Goal: Task Accomplishment & Management: Manage account settings

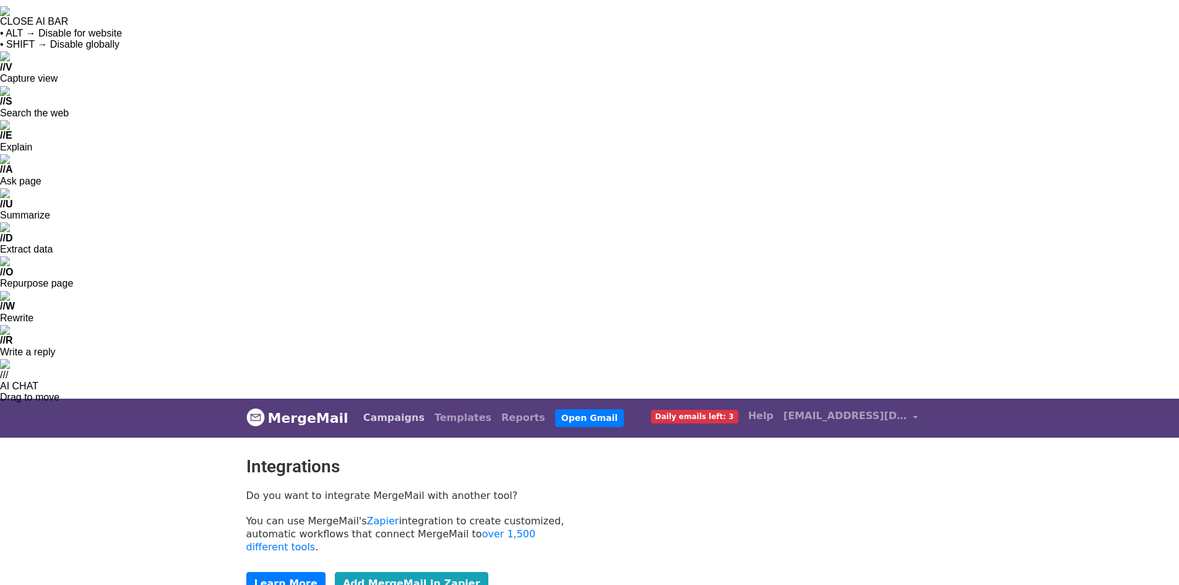
click at [392, 405] on link "Campaigns" at bounding box center [393, 417] width 71 height 25
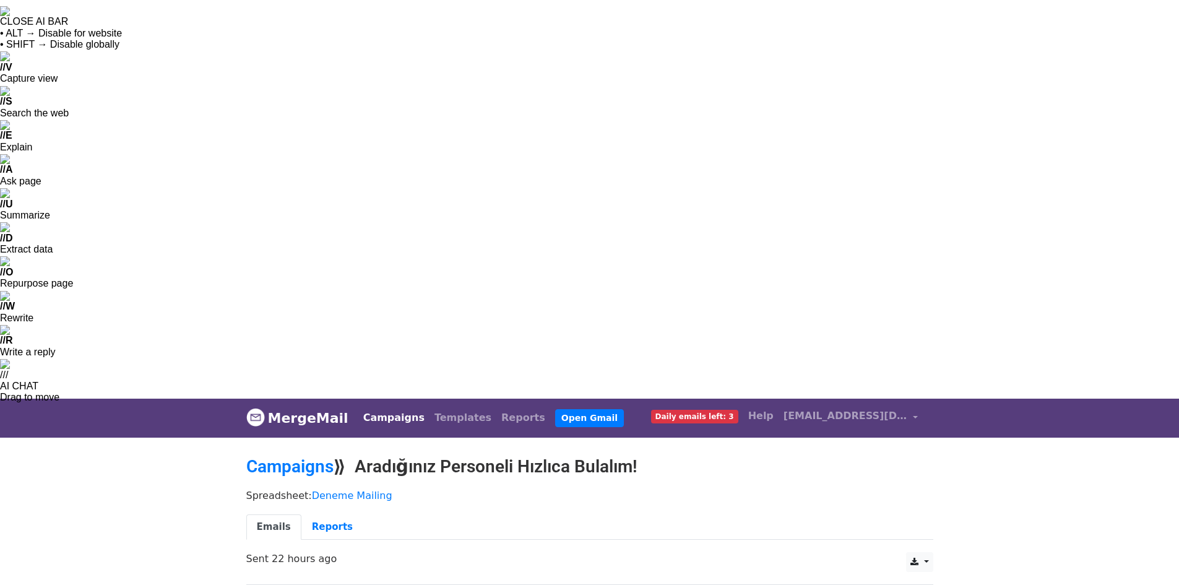
scroll to position [27, 0]
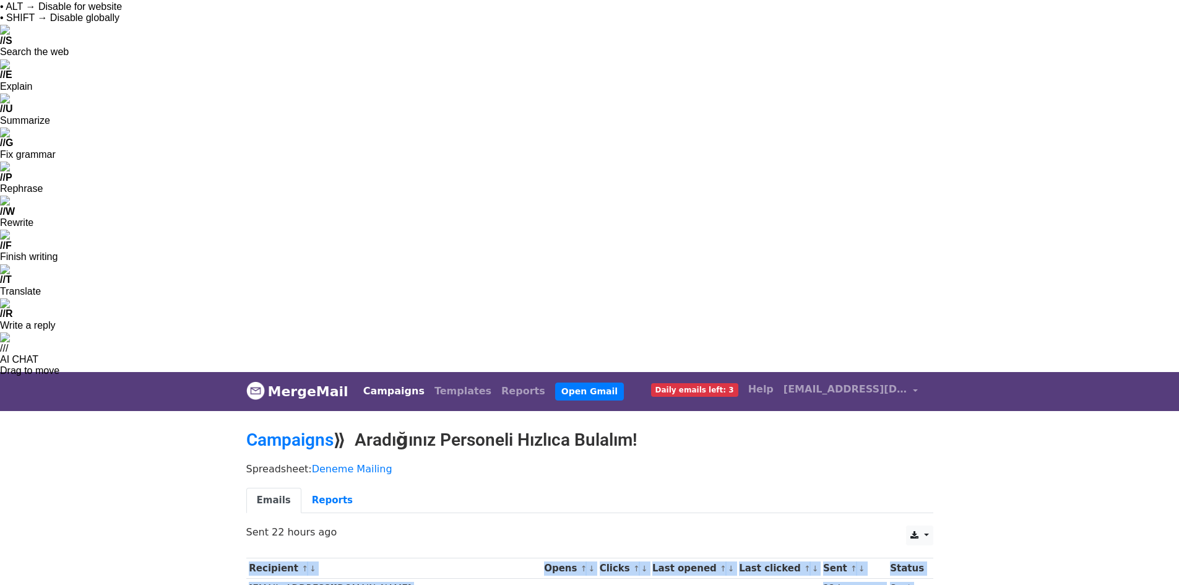
drag, startPoint x: 382, startPoint y: 211, endPoint x: 214, endPoint y: 217, distance: 168.5
drag, startPoint x: 232, startPoint y: 218, endPoint x: 220, endPoint y: 226, distance: 14.8
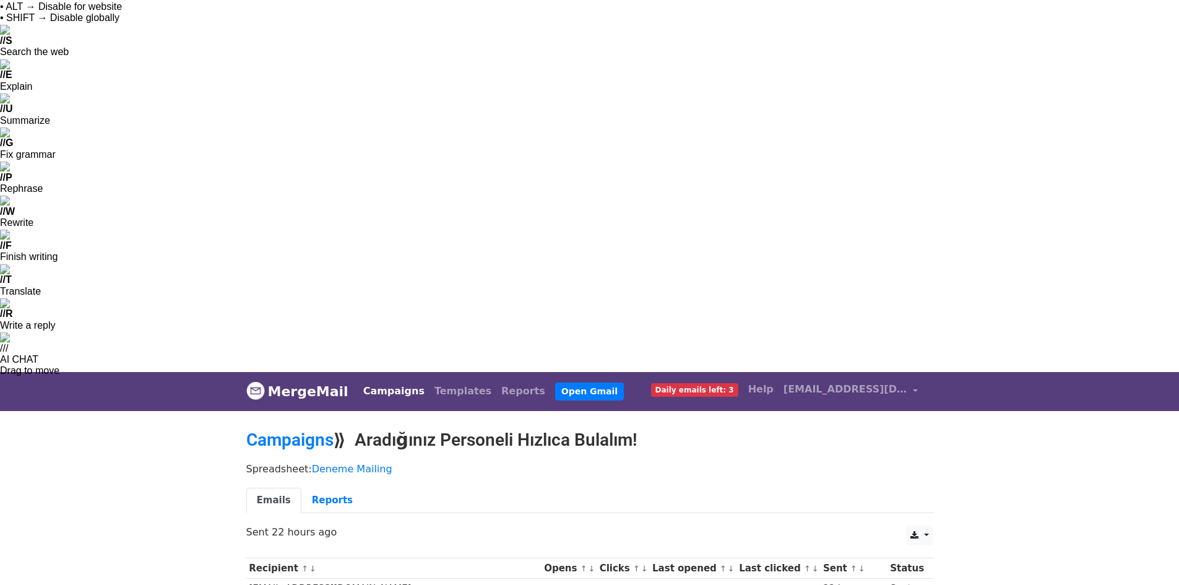
drag, startPoint x: 246, startPoint y: 209, endPoint x: 394, endPoint y: 212, distance: 147.3
copy td "mehmet.kestane@arena.com.tr"
drag, startPoint x: 358, startPoint y: 253, endPoint x: 246, endPoint y: 249, distance: 112.1
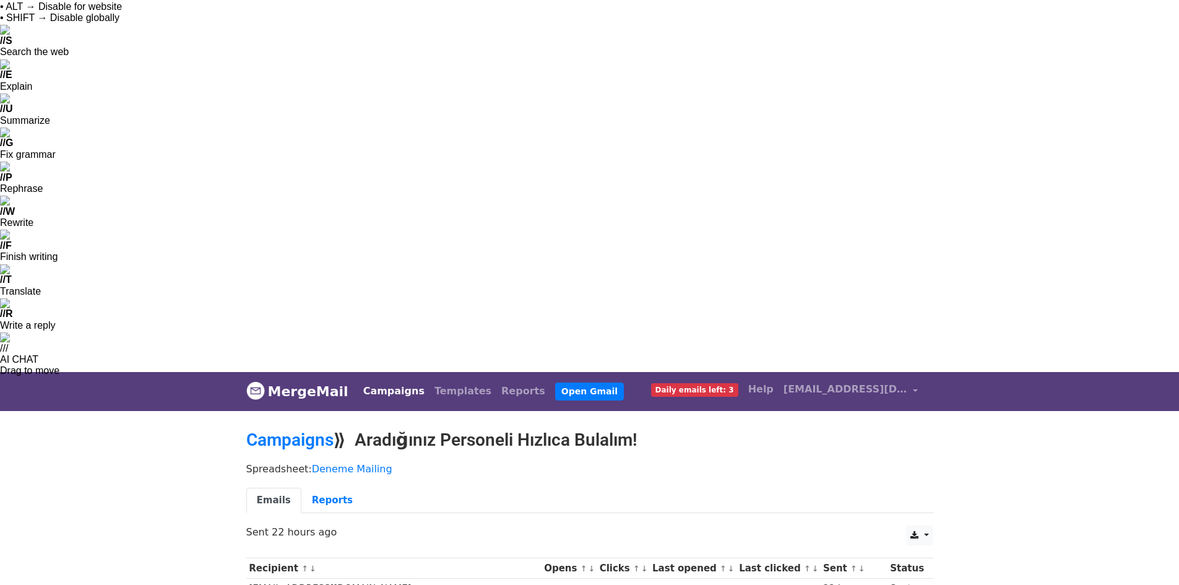
copy td "merveg@koroplast.com"
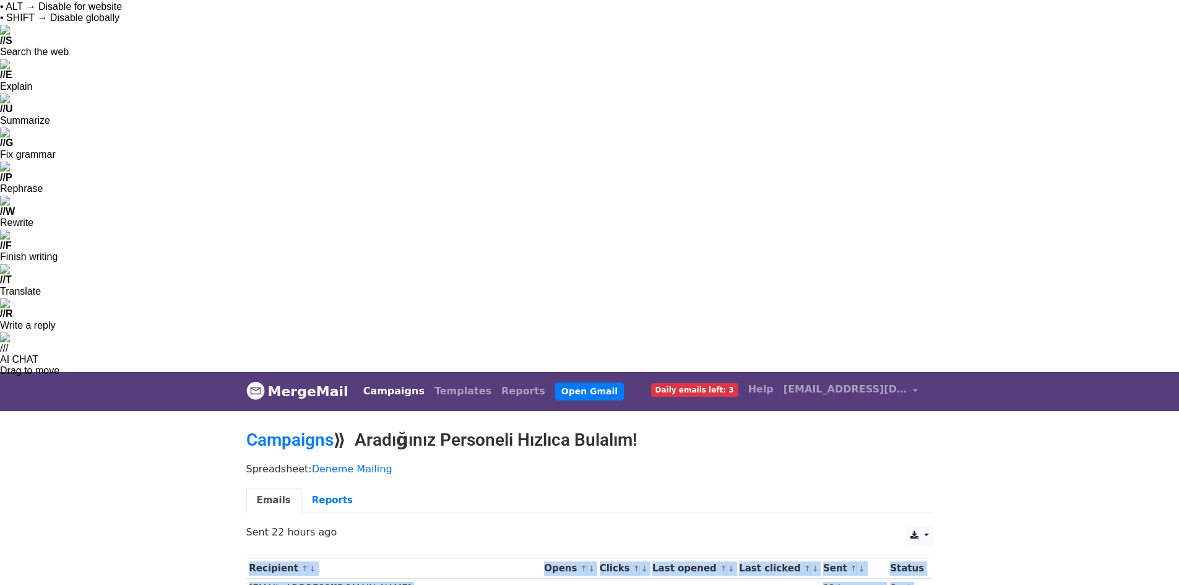
drag, startPoint x: 374, startPoint y: 297, endPoint x: 240, endPoint y: 294, distance: 134.3
drag, startPoint x: 251, startPoint y: 296, endPoint x: 246, endPoint y: 305, distance: 10.5
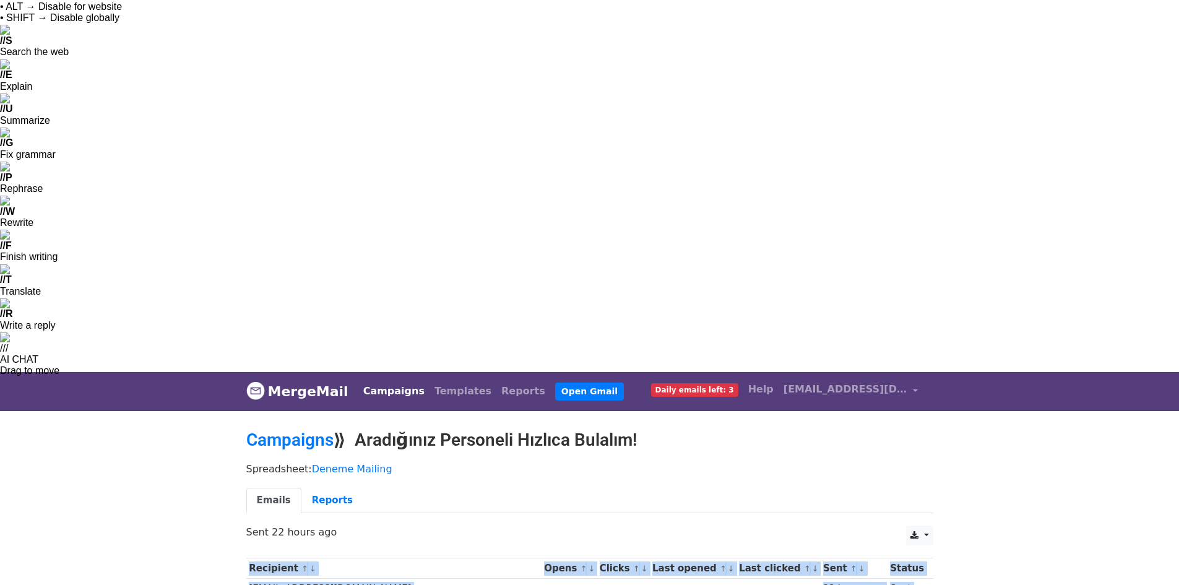
drag, startPoint x: 245, startPoint y: 290, endPoint x: 311, endPoint y: 285, distance: 65.8
drag, startPoint x: 241, startPoint y: 292, endPoint x: 209, endPoint y: 318, distance: 40.5
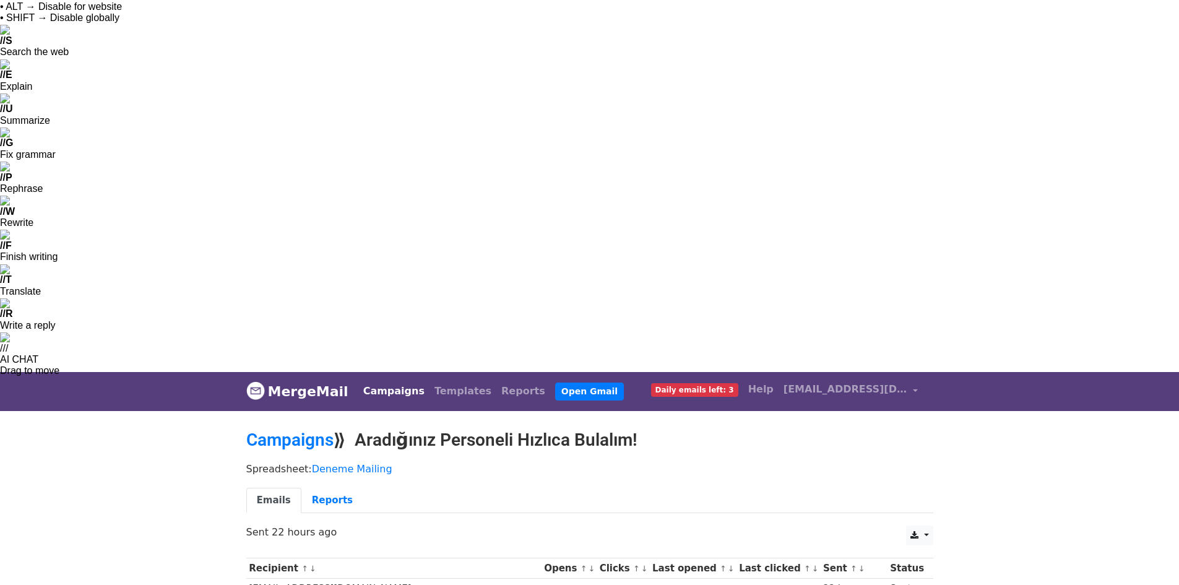
drag, startPoint x: 248, startPoint y: 295, endPoint x: 359, endPoint y: 288, distance: 111.6
copy td "emre.dogan@tespo.com.tr"
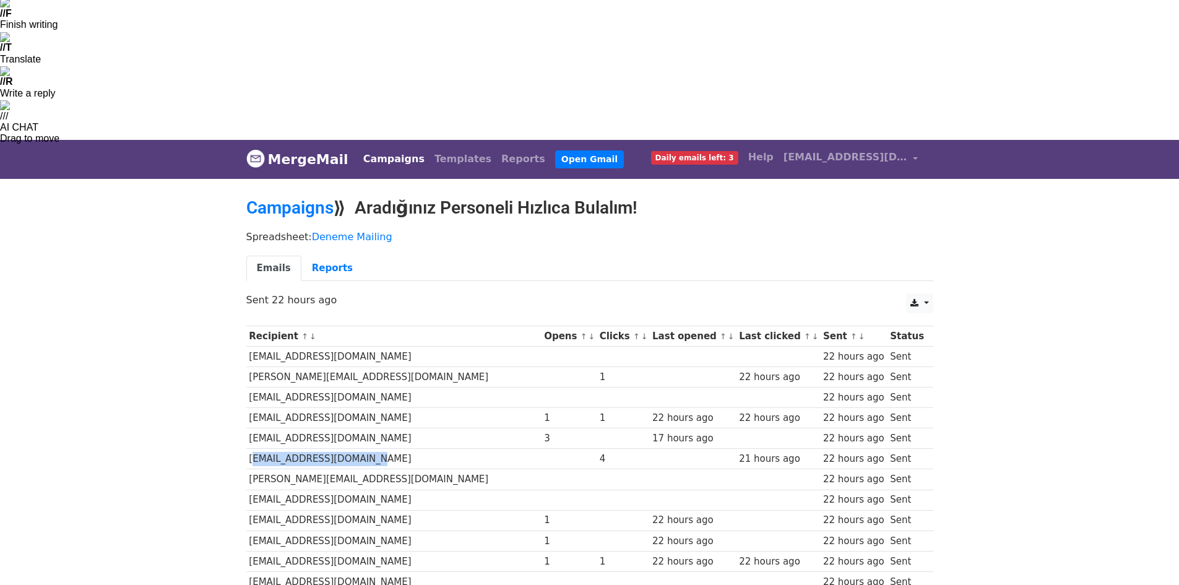
scroll to position [259, 0]
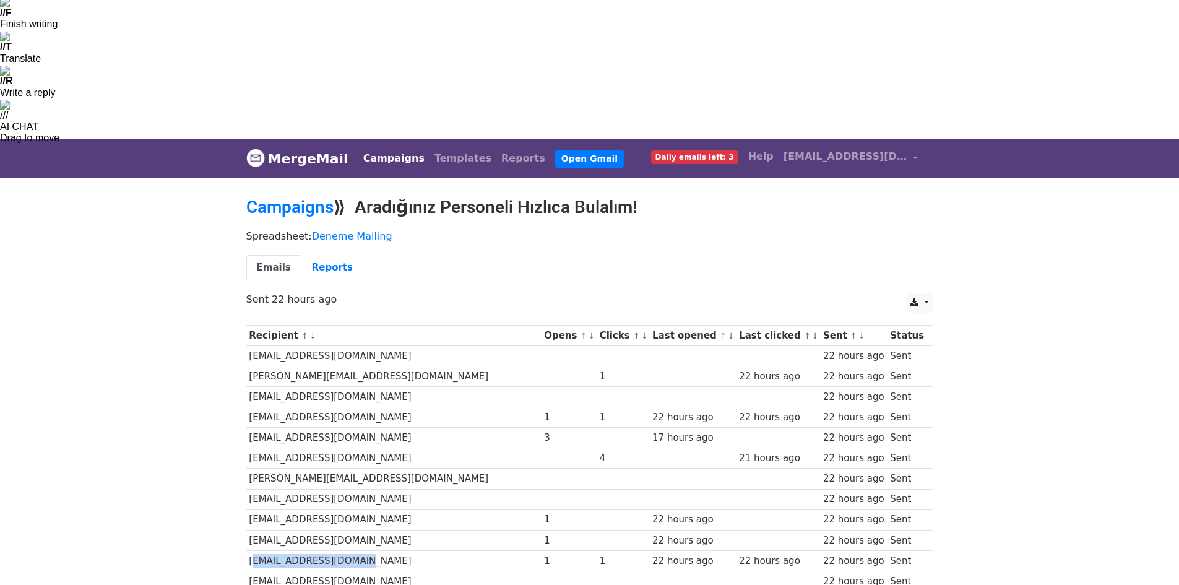
drag, startPoint x: 352, startPoint y: 162, endPoint x: 249, endPoint y: 169, distance: 103.6
click at [249, 550] on td "seren.gezer@misli.com" at bounding box center [393, 560] width 295 height 20
copy td "seren.gezer@misli.com"
drag, startPoint x: 419, startPoint y: 272, endPoint x: 247, endPoint y: 269, distance: 172.1
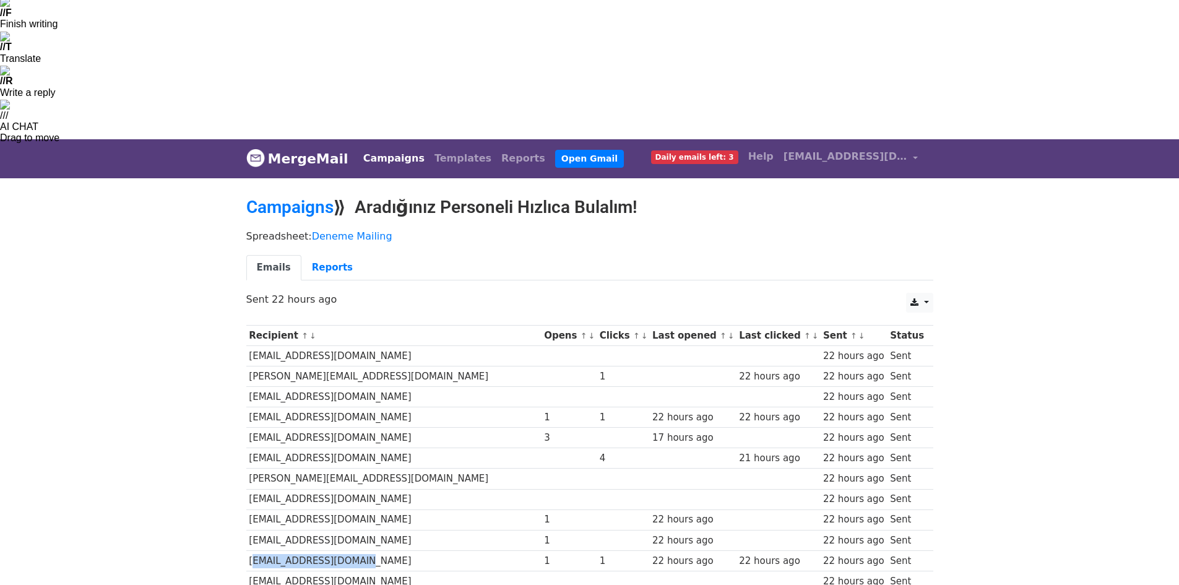
copy td "sevde.buyuktag@englishhome.com.tr"
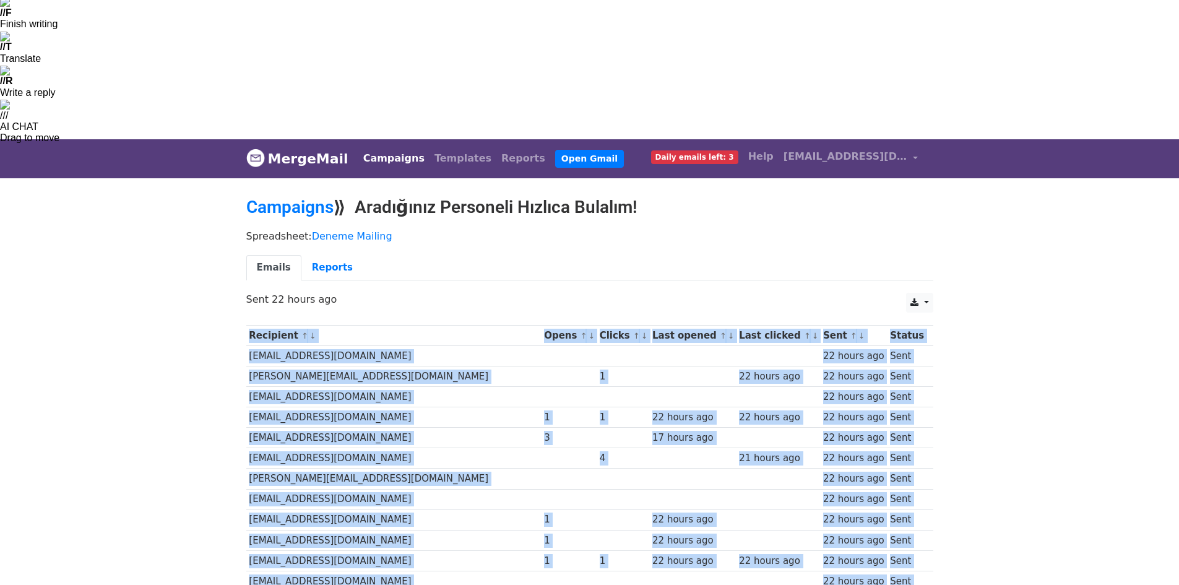
drag, startPoint x: 373, startPoint y: 389, endPoint x: 225, endPoint y: 393, distance: 148.0
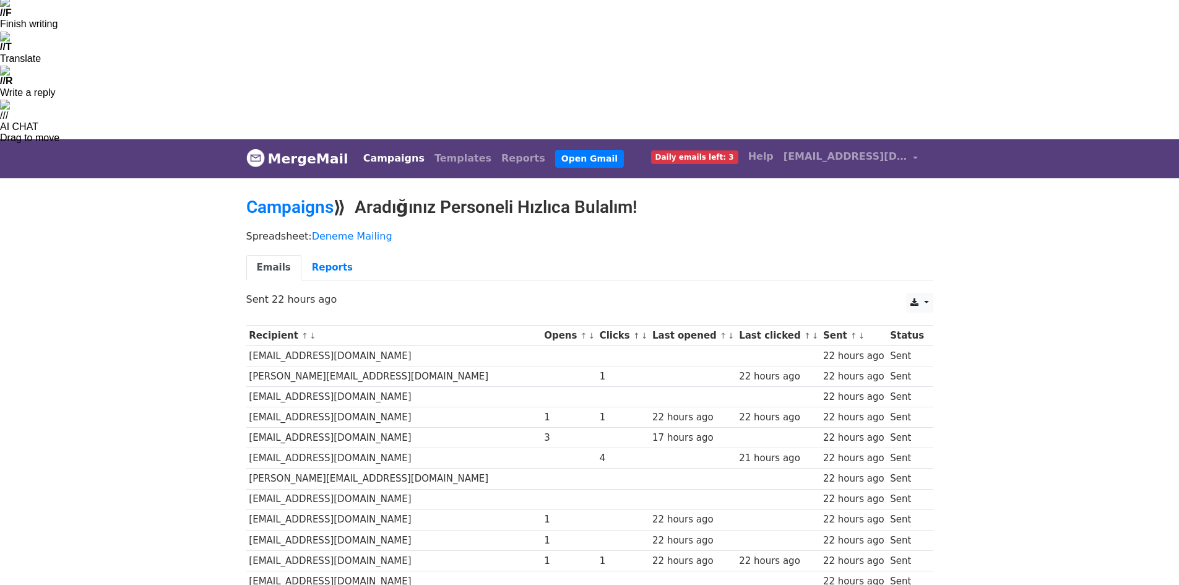
drag, startPoint x: 246, startPoint y: 391, endPoint x: 366, endPoint y: 385, distance: 119.6
copy td "yelda.incebey@keas.com.tr"
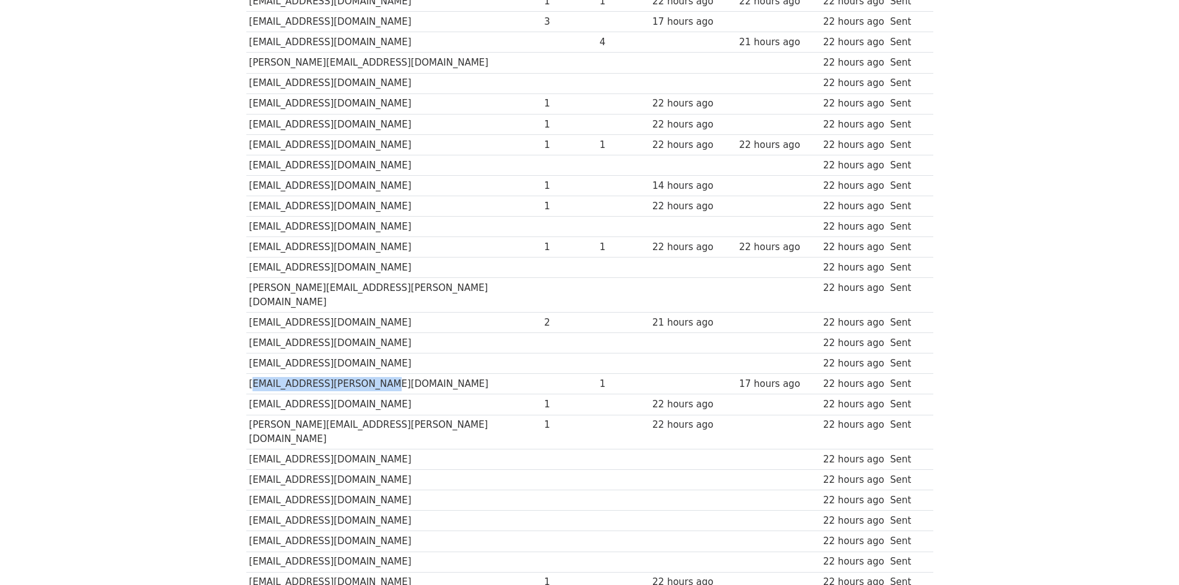
scroll to position [676, 0]
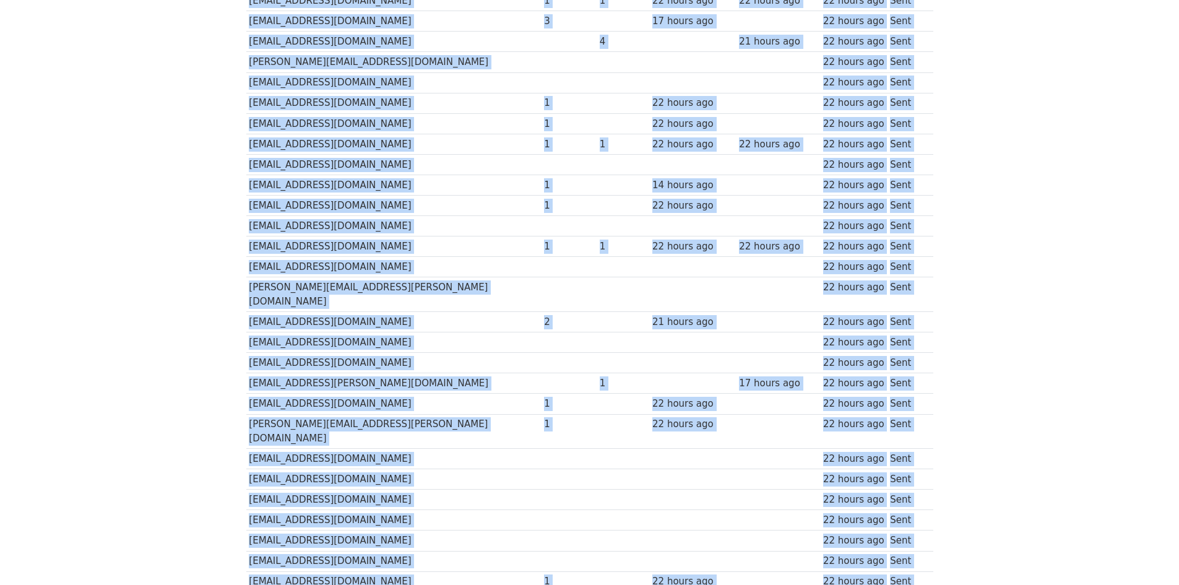
drag, startPoint x: 364, startPoint y: 198, endPoint x: 241, endPoint y: 198, distance: 122.6
click at [241, 198] on div "Recipient ↑ ↓ Opens ↑ ↓ Clicks ↑ ↓ Last opened ↑ ↓ Last clicked ↑ ↓ Sent ↑ ↓ St…" at bounding box center [590, 426] width 706 height 1048
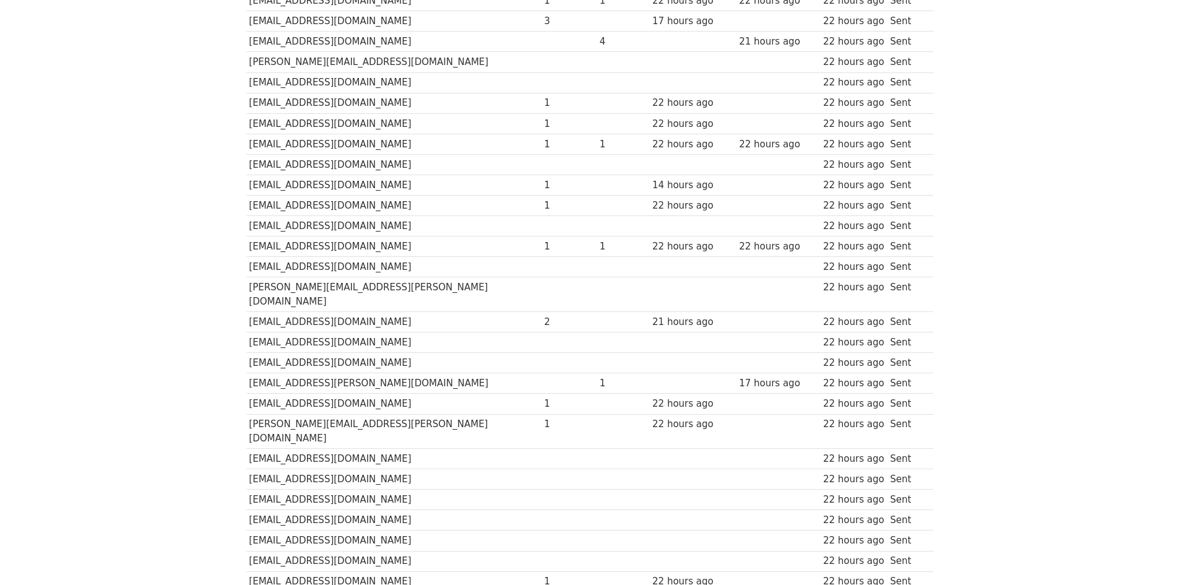
drag, startPoint x: 354, startPoint y: 199, endPoint x: 249, endPoint y: 194, distance: 104.7
copy td "burak.pekcan@arti90.com"
drag, startPoint x: 427, startPoint y: 339, endPoint x: 246, endPoint y: 337, distance: 181.4
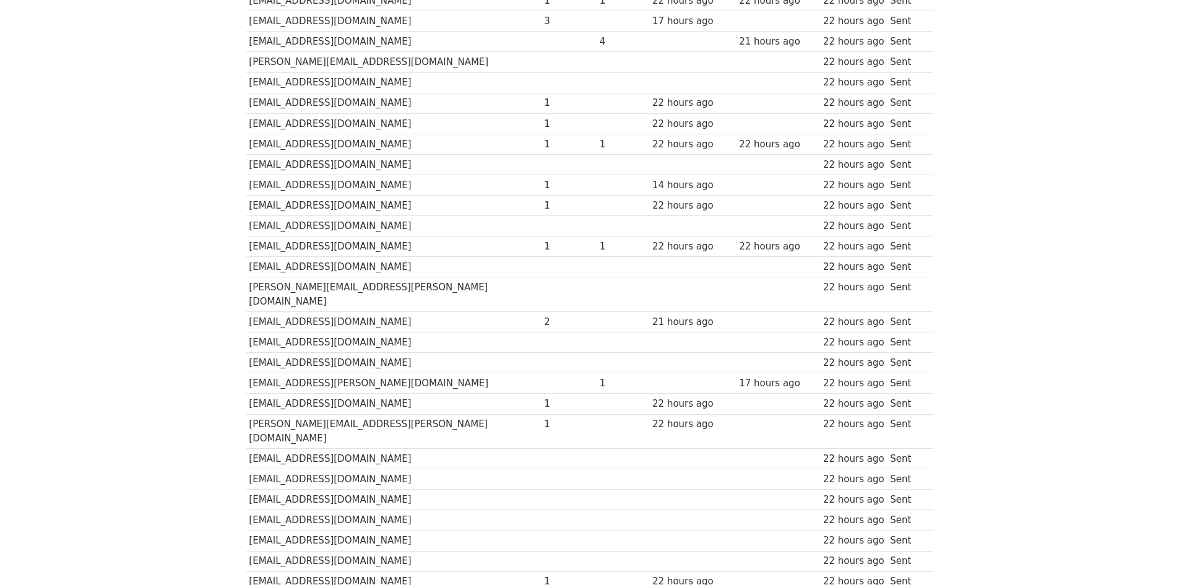
copy td "abayrak@ups.com"
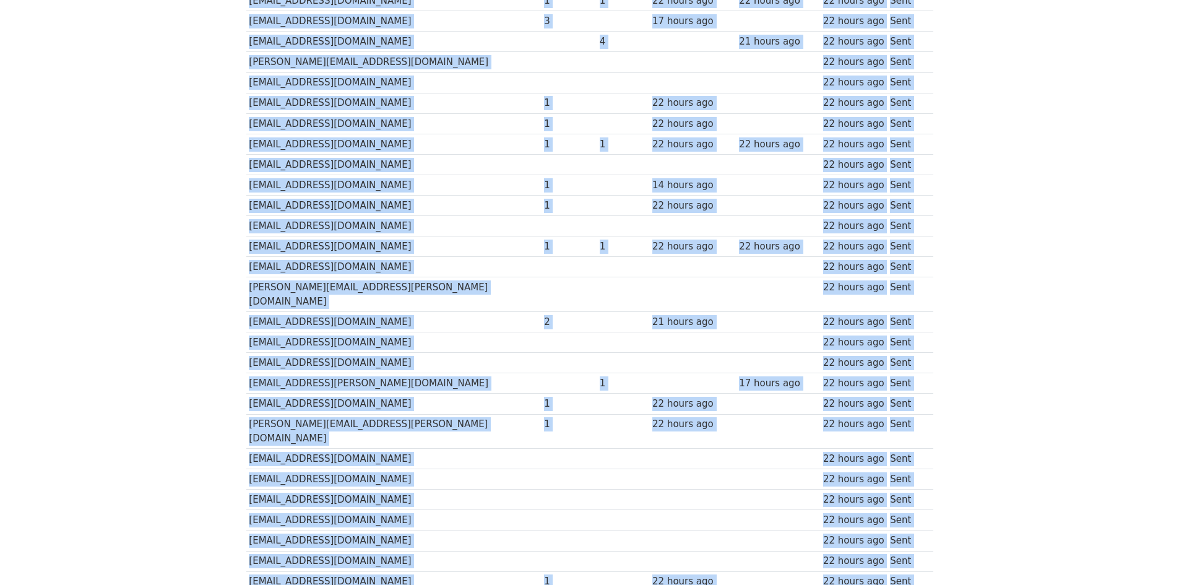
drag, startPoint x: 324, startPoint y: 466, endPoint x: 235, endPoint y: 466, distance: 89.1
click at [235, 466] on body "MergeMail Campaigns Templates Reports Open Gmail Daily emails left: 3 Help efna…" at bounding box center [589, 361] width 1179 height 1277
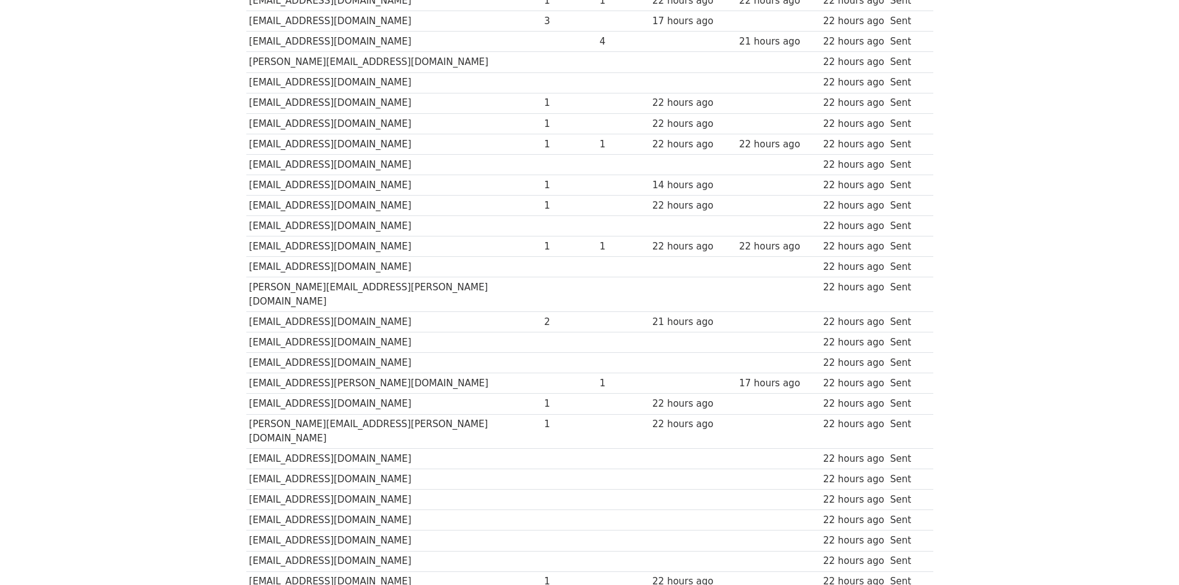
drag, startPoint x: 374, startPoint y: 460, endPoint x: 249, endPoint y: 463, distance: 125.1
copy td "ozge.dogan@flo.com.tr"
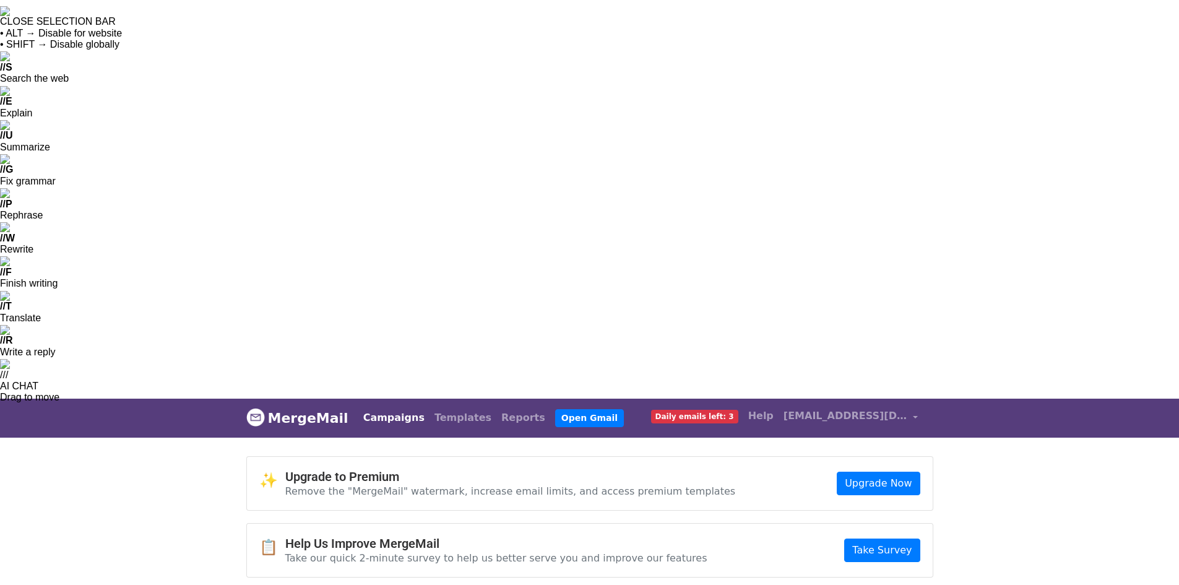
drag, startPoint x: 872, startPoint y: 272, endPoint x: 734, endPoint y: 287, distance: 139.4
